Goal: Find specific page/section: Find specific page/section

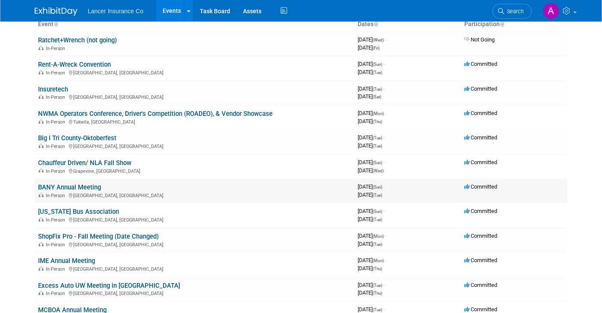
scroll to position [86, 0]
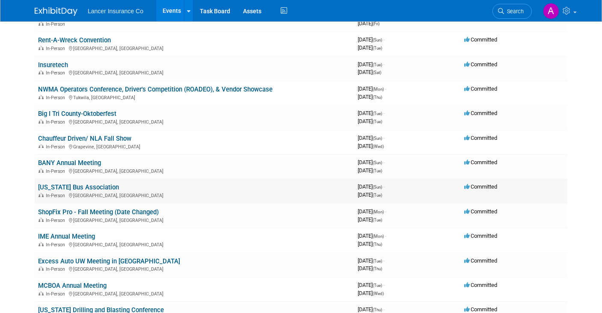
click at [95, 186] on link "[US_STATE] Bus Association" at bounding box center [78, 188] width 81 height 8
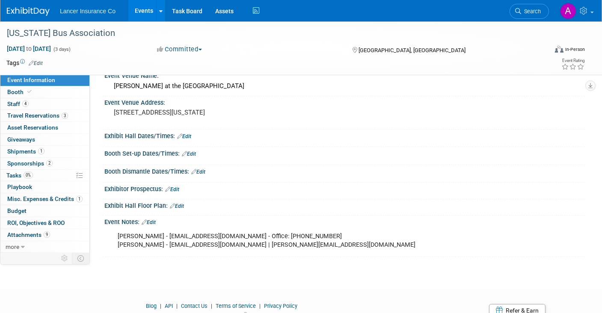
scroll to position [86, 0]
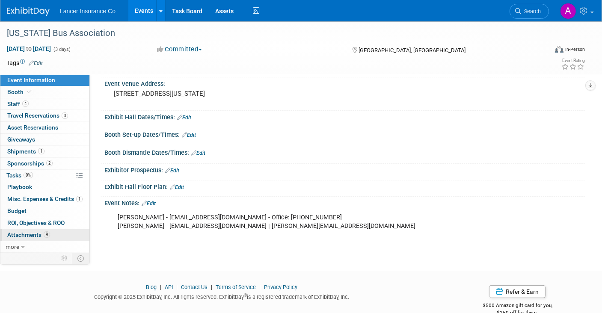
click at [27, 231] on span "Attachments 9" at bounding box center [28, 234] width 43 height 7
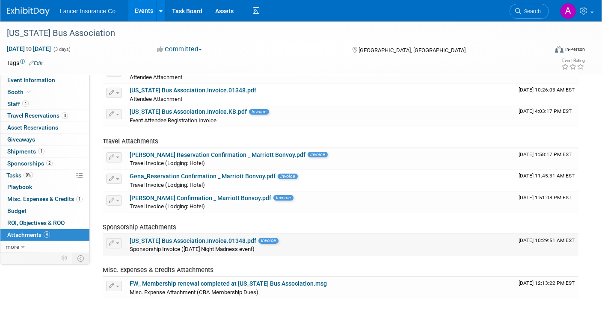
click at [199, 239] on link "California Bus Association.Invoice.01348.pdf" at bounding box center [193, 240] width 127 height 7
click at [48, 198] on span "Misc. Expenses & Credits 1" at bounding box center [44, 199] width 75 height 7
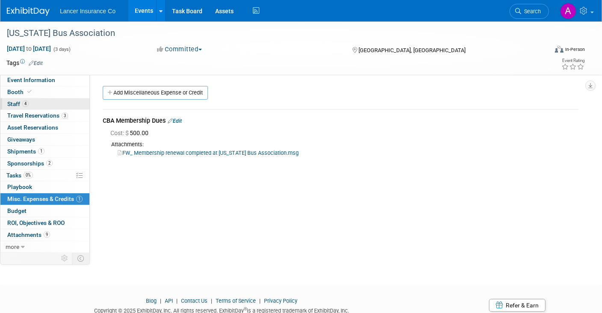
click at [18, 103] on span "Staff 4" at bounding box center [17, 104] width 21 height 7
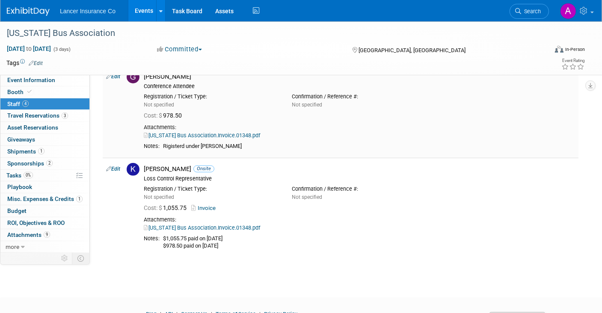
scroll to position [214, 0]
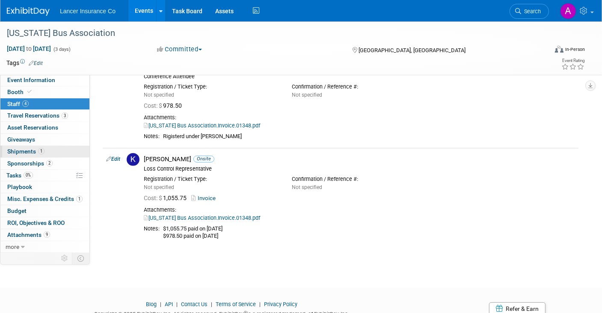
click at [26, 151] on span "Shipments 1" at bounding box center [25, 151] width 37 height 7
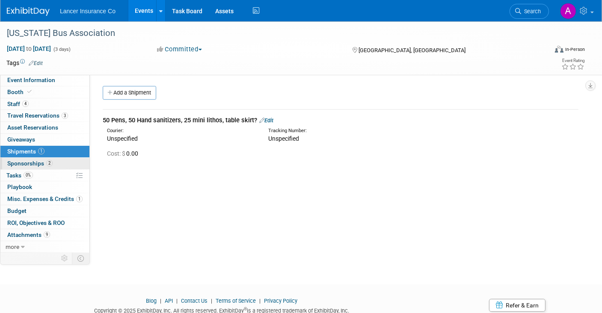
click at [34, 164] on span "Sponsorships 2" at bounding box center [29, 163] width 45 height 7
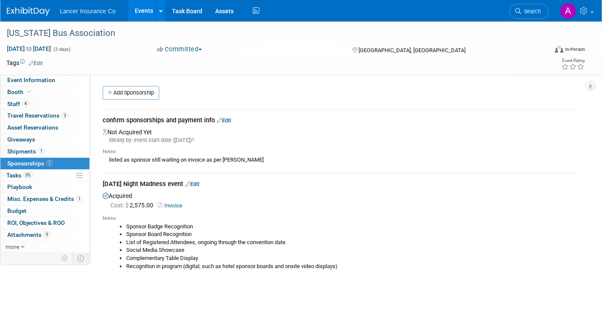
click at [176, 205] on link "Invoice" at bounding box center [172, 205] width 28 height 6
click at [594, 12] on span at bounding box center [591, 13] width 3 height 2
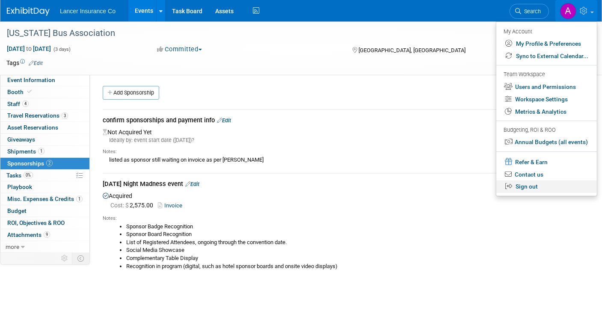
click at [532, 187] on link "Sign out" at bounding box center [546, 187] width 101 height 12
